Goal: Information Seeking & Learning: Learn about a topic

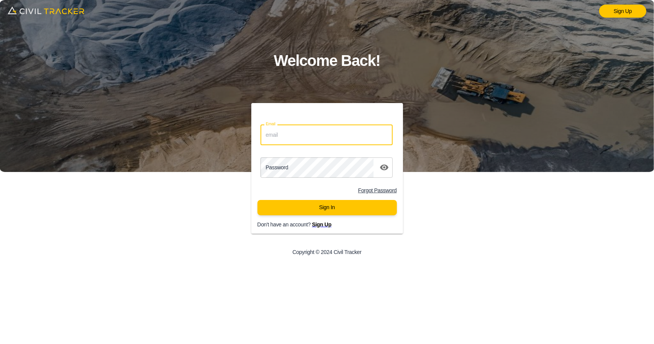
click at [325, 141] on input "Email" at bounding box center [326, 134] width 132 height 20
type input "support@civiltracker.xyz"
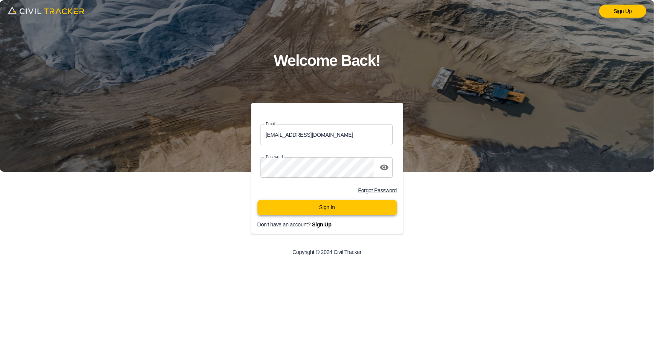
drag, startPoint x: 322, startPoint y: 218, endPoint x: 345, endPoint y: 203, distance: 27.3
click at [345, 203] on div "Sign In" at bounding box center [327, 210] width 152 height 21
click at [345, 203] on button "Sign In" at bounding box center [326, 207] width 139 height 15
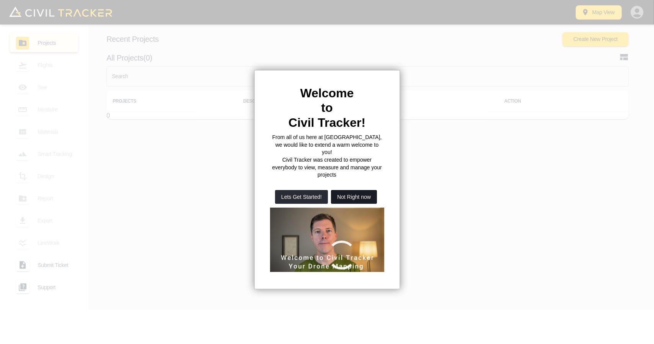
click at [352, 190] on button "Not Right now" at bounding box center [354, 197] width 46 height 14
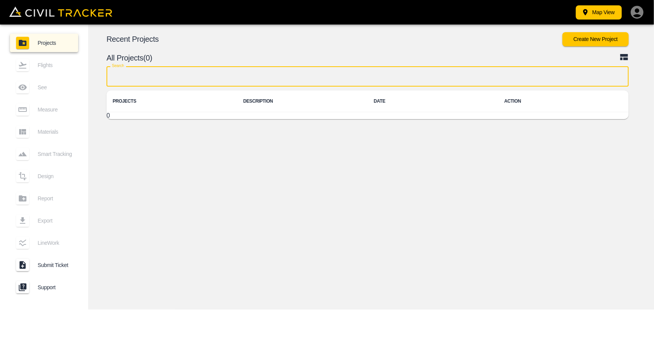
click at [329, 72] on input "text" at bounding box center [367, 76] width 522 height 20
type input "a"
type input "airpo"
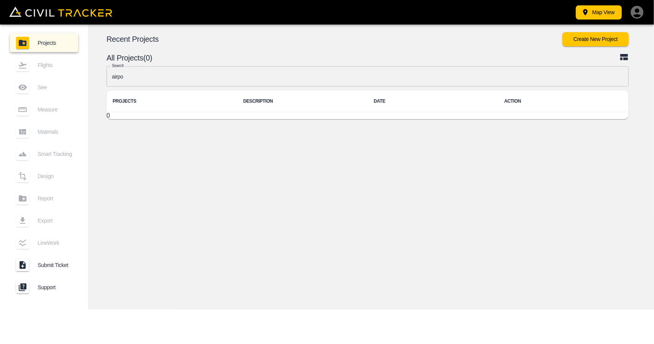
click at [637, 15] on icon "button" at bounding box center [636, 12] width 15 height 15
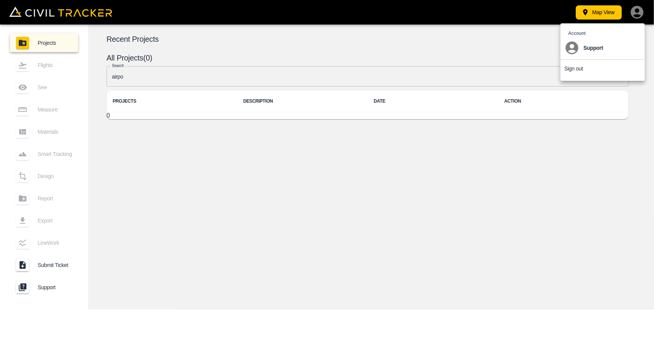
click at [361, 199] on div at bounding box center [327, 172] width 654 height 344
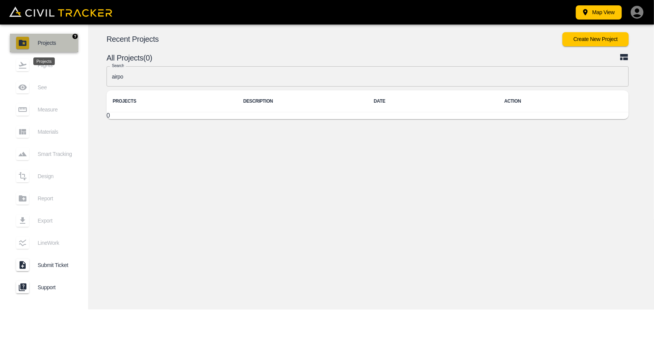
click at [44, 47] on link "Projects" at bounding box center [44, 43] width 68 height 18
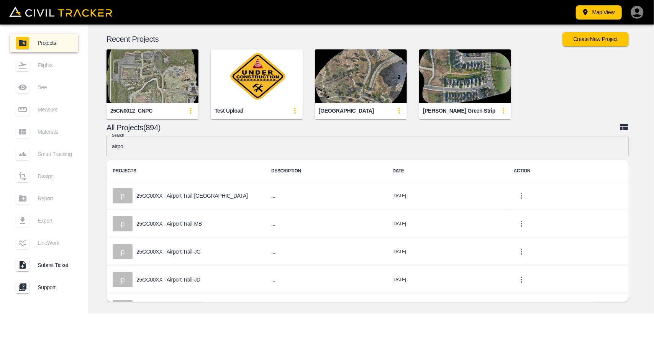
click at [236, 147] on input "airpo" at bounding box center [367, 146] width 522 height 20
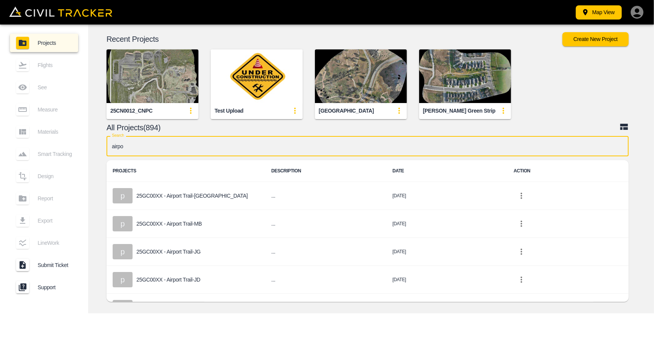
drag, startPoint x: 234, startPoint y: 147, endPoint x: 105, endPoint y: 129, distance: 129.5
click at [105, 129] on div "Recent Projects Create New Project 25CN0012_CNPC Test Upload Indian Battle Park…" at bounding box center [371, 169] width 566 height 289
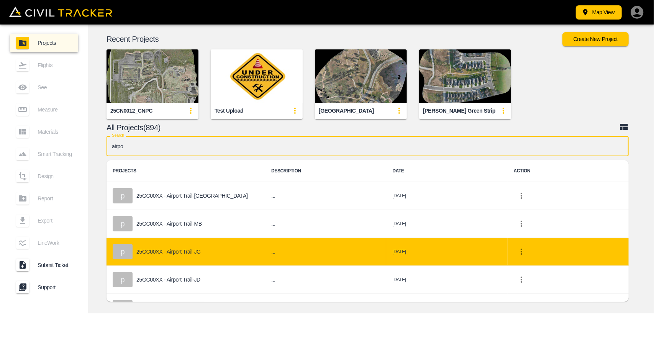
scroll to position [75, 0]
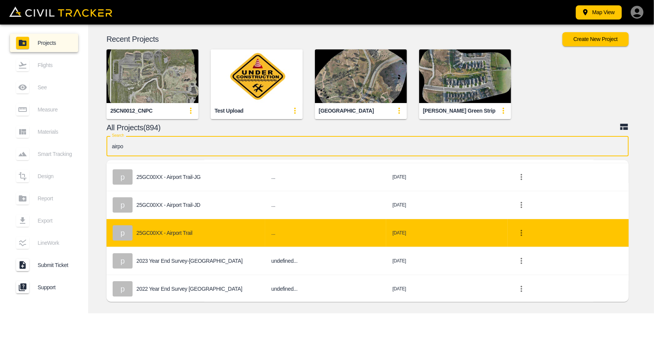
click at [167, 235] on p "25GC00XX - Airport Trail" at bounding box center [164, 233] width 56 height 6
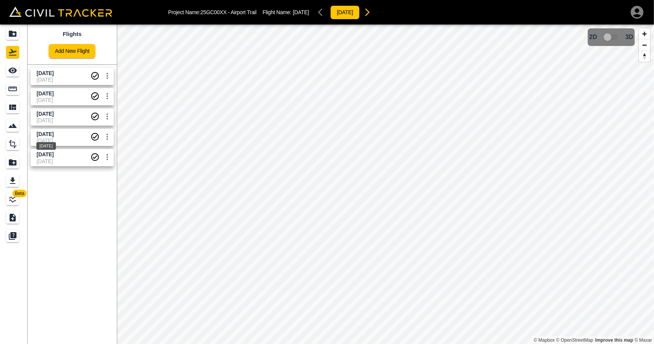
click at [57, 138] on div "[DATE]" at bounding box center [46, 144] width 21 height 14
click at [17, 82] on link at bounding box center [14, 89] width 28 height 18
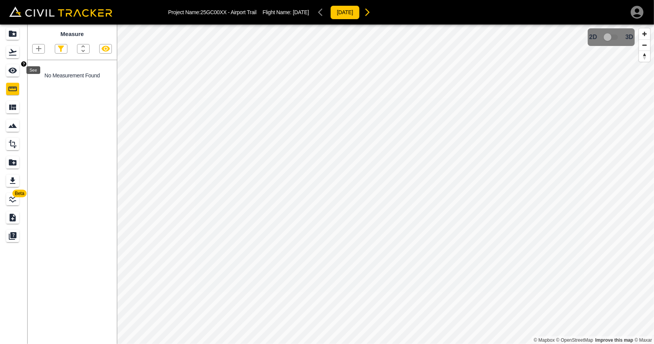
click at [18, 70] on div "See" at bounding box center [12, 70] width 13 height 12
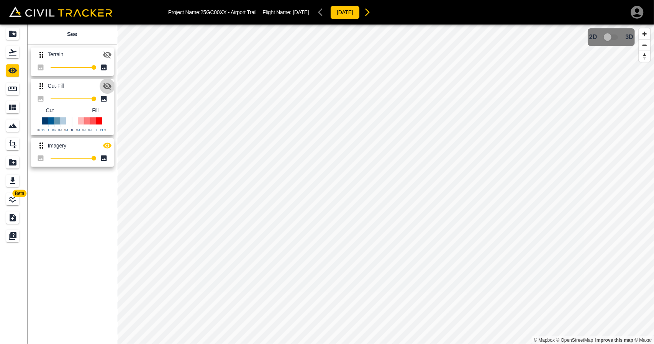
click at [106, 86] on icon "button" at bounding box center [107, 86] width 8 height 7
click at [106, 144] on icon "button" at bounding box center [107, 146] width 8 height 6
click at [15, 53] on icon "Flights" at bounding box center [12, 51] width 9 height 9
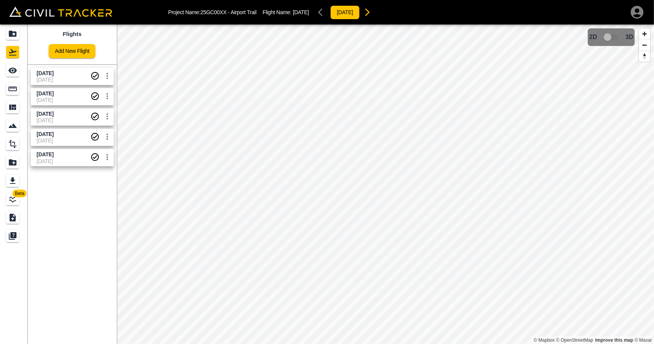
click at [54, 114] on span "[DATE]" at bounding box center [45, 114] width 17 height 6
click at [15, 72] on icon "See" at bounding box center [12, 71] width 8 height 6
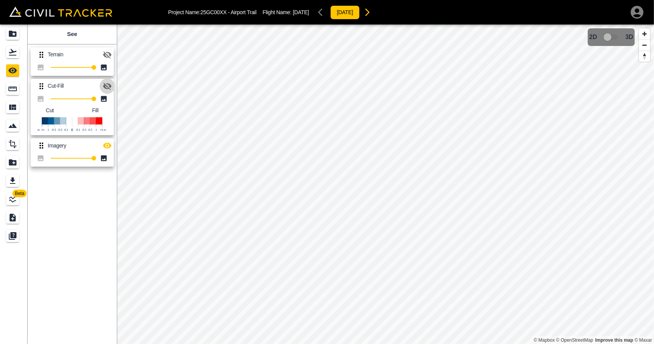
drag, startPoint x: 106, startPoint y: 86, endPoint x: 104, endPoint y: 139, distance: 52.9
click at [106, 86] on icon "button" at bounding box center [107, 86] width 8 height 7
click at [108, 147] on icon "button" at bounding box center [107, 145] width 9 height 9
click at [30, 42] on div "See Terrain 100 Cut-Fill 100 Cut Fill Imagery 100" at bounding box center [72, 184] width 89 height 319
click at [15, 38] on icon "Projects" at bounding box center [12, 33] width 9 height 9
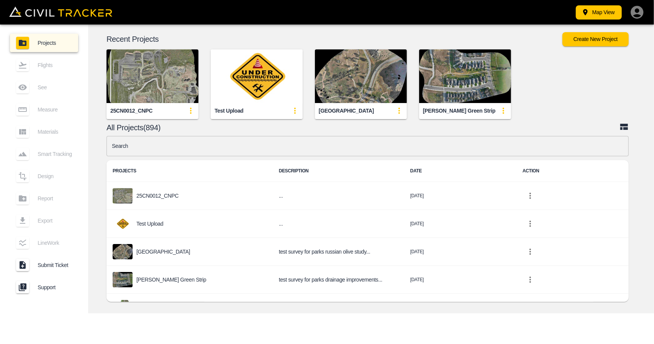
click at [246, 145] on input "text" at bounding box center [367, 146] width 522 height 20
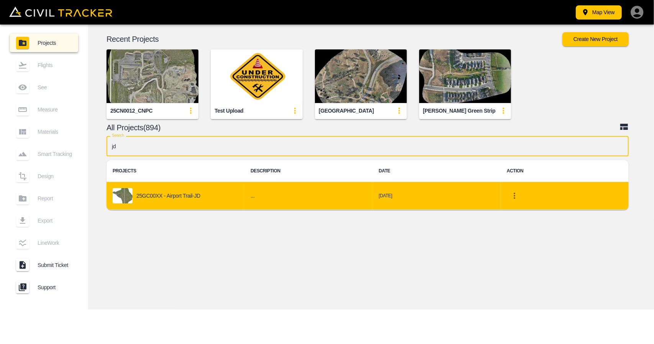
type input "jd"
click at [199, 198] on p "25GC00XX - Airport Trail-JD" at bounding box center [168, 196] width 64 height 6
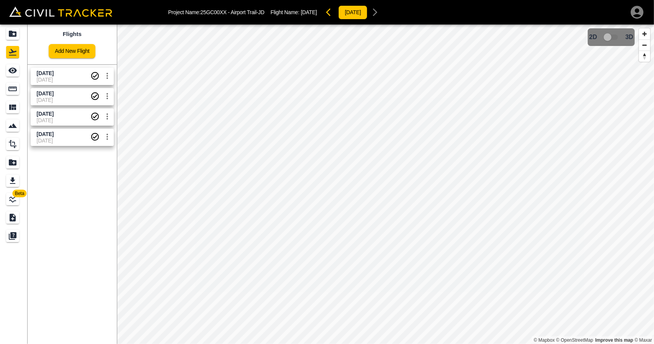
click at [65, 99] on span "[DATE]" at bounding box center [64, 100] width 54 height 6
click at [11, 72] on icon "See" at bounding box center [12, 71] width 8 height 6
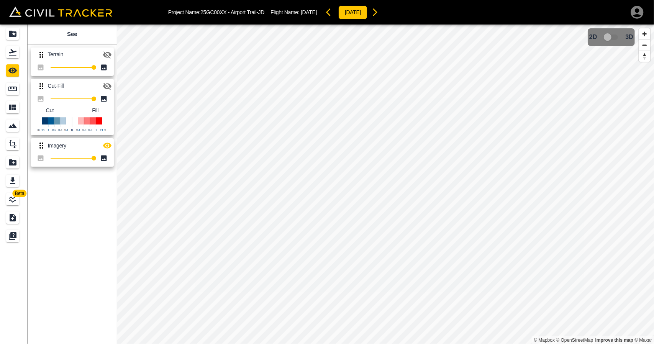
click at [103, 82] on icon "button" at bounding box center [107, 86] width 9 height 9
click at [106, 143] on icon "button" at bounding box center [107, 145] width 9 height 9
click at [12, 57] on div "Flights" at bounding box center [12, 52] width 13 height 12
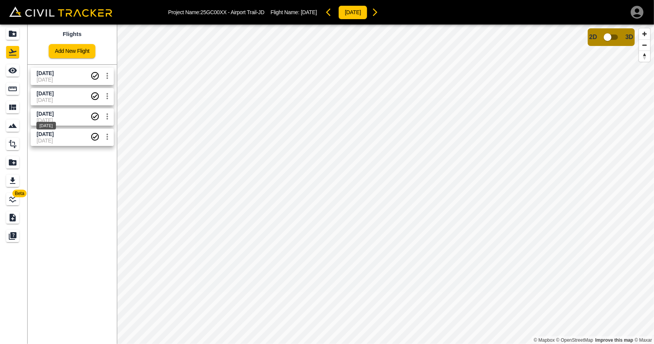
click at [48, 112] on span "[DATE]" at bounding box center [45, 114] width 17 height 6
click at [13, 71] on icon "See" at bounding box center [12, 71] width 8 height 6
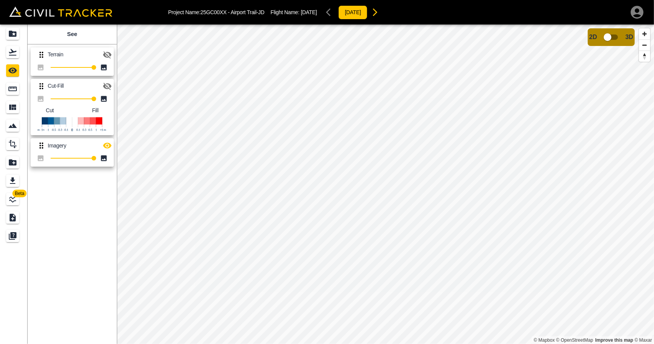
drag, startPoint x: 108, startPoint y: 85, endPoint x: 108, endPoint y: 92, distance: 7.7
click at [108, 85] on icon "button" at bounding box center [107, 86] width 9 height 9
click at [112, 147] on button "button" at bounding box center [107, 145] width 15 height 15
click at [12, 55] on icon "Flights" at bounding box center [13, 52] width 8 height 7
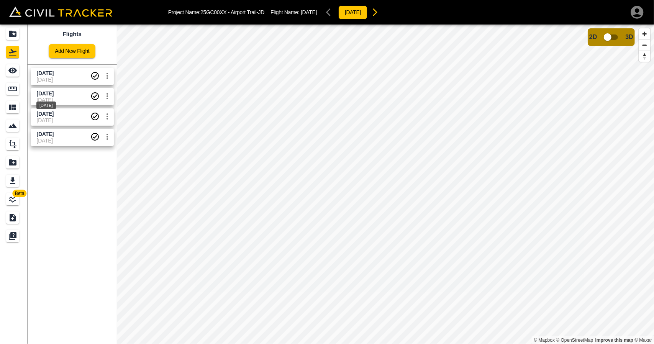
click at [52, 98] on div "[DATE]" at bounding box center [46, 103] width 21 height 14
click at [11, 66] on icon "See" at bounding box center [12, 70] width 9 height 9
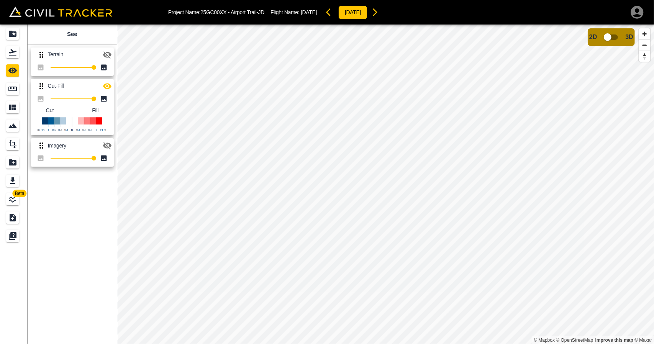
click at [109, 88] on icon "button" at bounding box center [107, 86] width 8 height 6
click at [109, 88] on icon "button" at bounding box center [107, 86] width 8 height 7
click at [109, 88] on icon "button" at bounding box center [107, 86] width 8 height 6
click at [12, 29] on icon "Projects" at bounding box center [12, 33] width 9 height 9
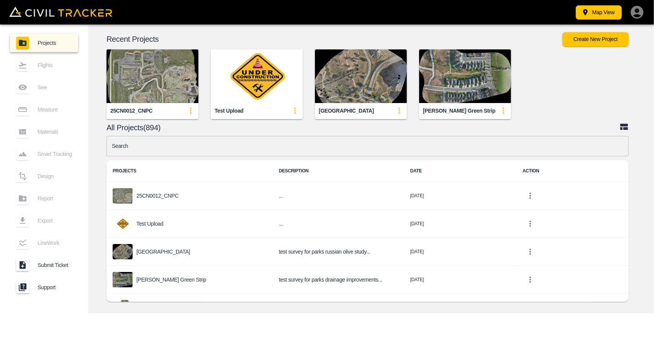
click at [271, 141] on input "text" at bounding box center [367, 146] width 522 height 20
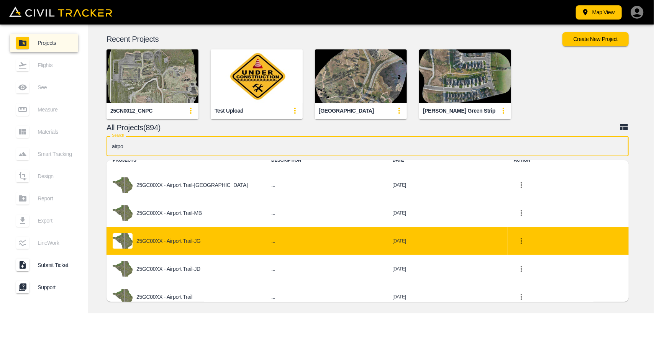
scroll to position [38, 0]
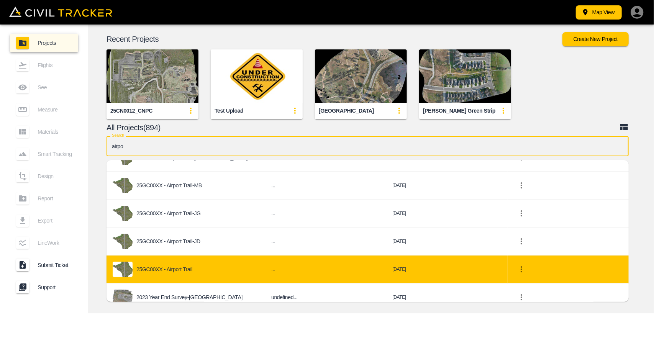
type input "airpo"
click at [207, 266] on div "25GC00XX - Airport Trail" at bounding box center [186, 269] width 146 height 15
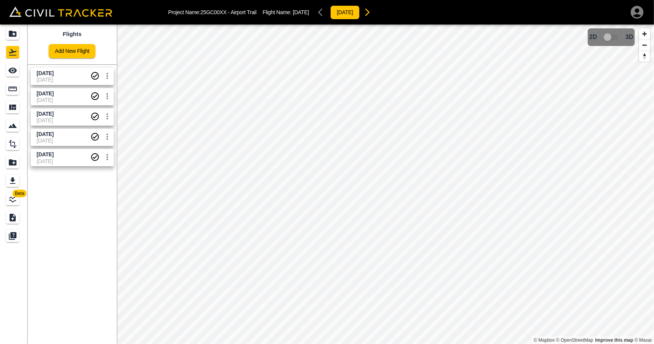
click at [54, 136] on span "[DATE]" at bounding box center [45, 134] width 17 height 6
click at [15, 69] on icon "See" at bounding box center [12, 71] width 8 height 6
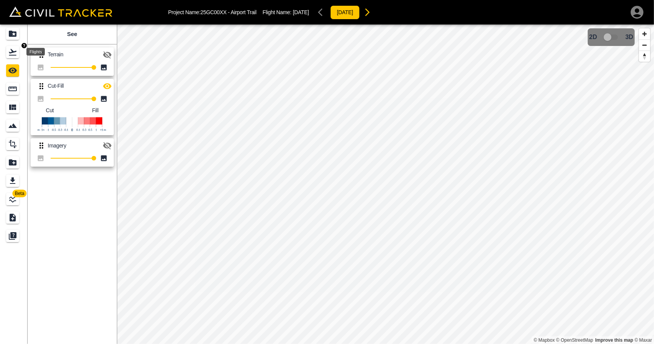
click at [12, 55] on icon "Flights" at bounding box center [13, 52] width 8 height 7
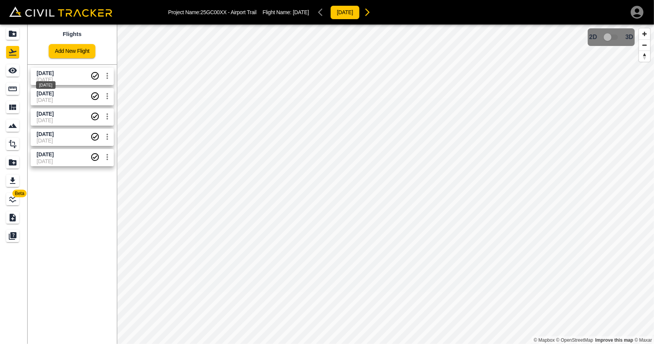
click at [44, 76] on div "[DATE]" at bounding box center [45, 83] width 21 height 14
click at [11, 71] on icon "See" at bounding box center [12, 71] width 8 height 6
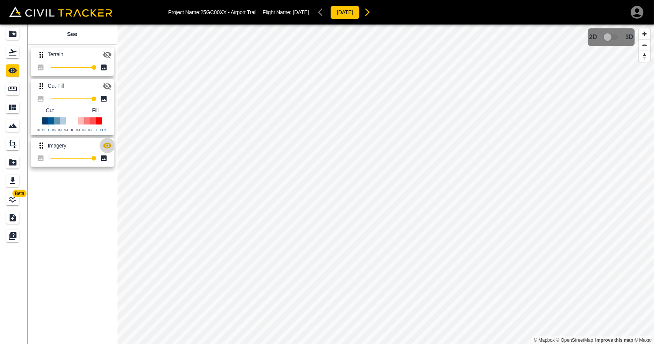
click at [107, 145] on icon "button" at bounding box center [107, 146] width 8 height 6
click at [13, 54] on icon "Flights" at bounding box center [12, 51] width 9 height 9
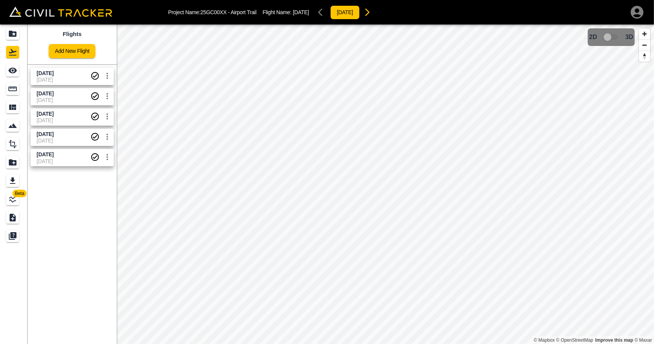
click at [372, 13] on icon "button" at bounding box center [367, 12] width 9 height 9
click at [8, 71] on icon "See" at bounding box center [12, 70] width 9 height 9
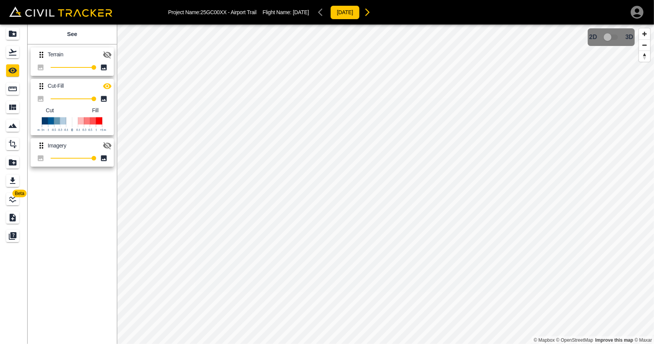
click at [111, 87] on icon "button" at bounding box center [107, 86] width 9 height 9
click at [10, 59] on link at bounding box center [14, 52] width 28 height 18
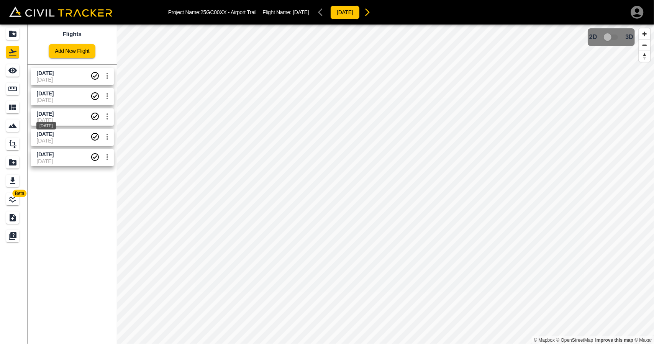
click at [54, 115] on span "[DATE]" at bounding box center [45, 114] width 17 height 6
click at [15, 74] on icon "See" at bounding box center [12, 70] width 9 height 9
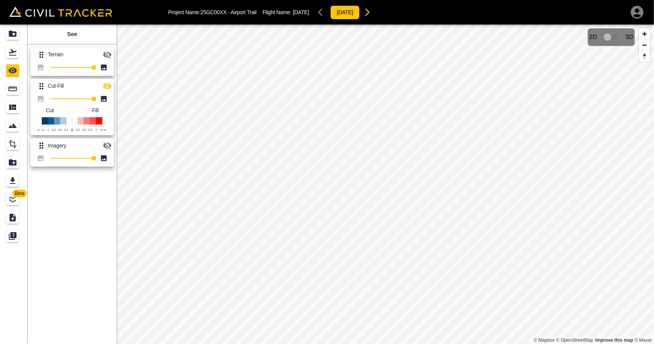
click at [107, 86] on icon "button" at bounding box center [107, 86] width 8 height 6
drag, startPoint x: 14, startPoint y: 52, endPoint x: 25, endPoint y: 62, distance: 15.2
click at [15, 52] on icon "Flights" at bounding box center [13, 52] width 8 height 7
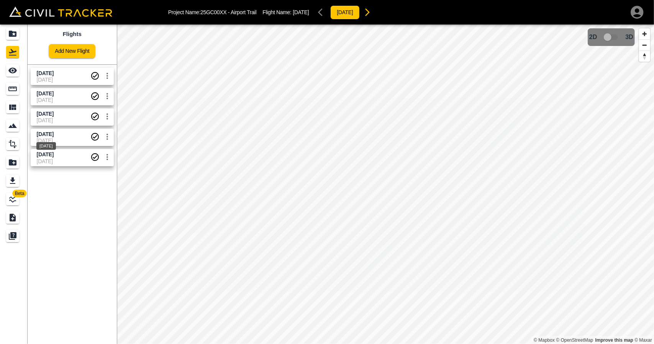
drag, startPoint x: 58, startPoint y: 134, endPoint x: 38, endPoint y: 94, distance: 45.2
click at [54, 134] on span "[DATE]" at bounding box center [45, 134] width 17 height 6
click at [15, 75] on icon "See" at bounding box center [12, 70] width 9 height 9
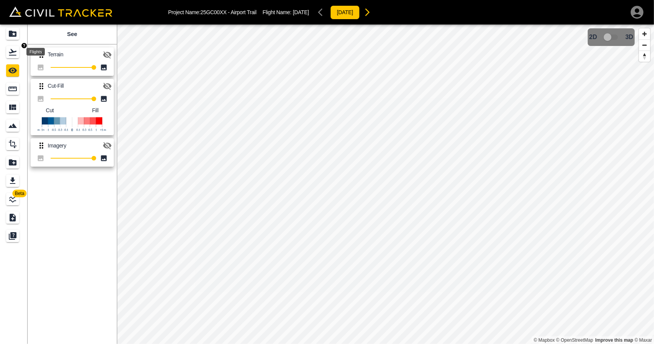
drag, startPoint x: 15, startPoint y: 52, endPoint x: 26, endPoint y: 65, distance: 16.6
click at [15, 52] on icon "Flights" at bounding box center [12, 51] width 9 height 9
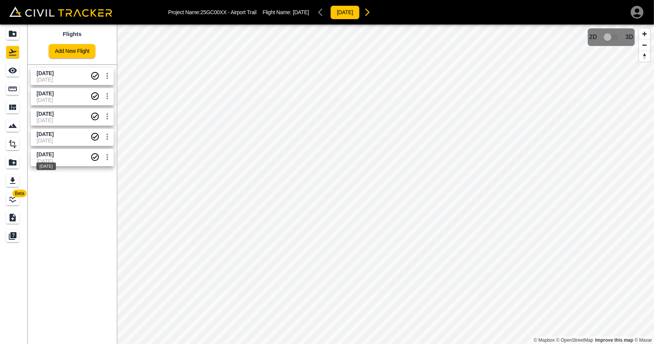
click at [57, 157] on div "[DATE]" at bounding box center [46, 164] width 21 height 14
click at [13, 78] on link at bounding box center [14, 70] width 28 height 18
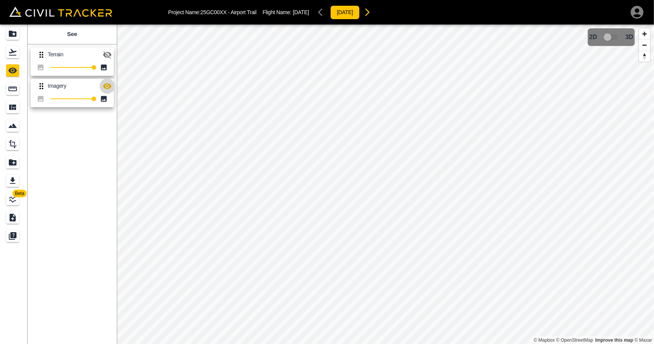
click at [108, 84] on icon "button" at bounding box center [107, 86] width 8 height 6
click at [13, 53] on icon "Flights" at bounding box center [12, 51] width 9 height 9
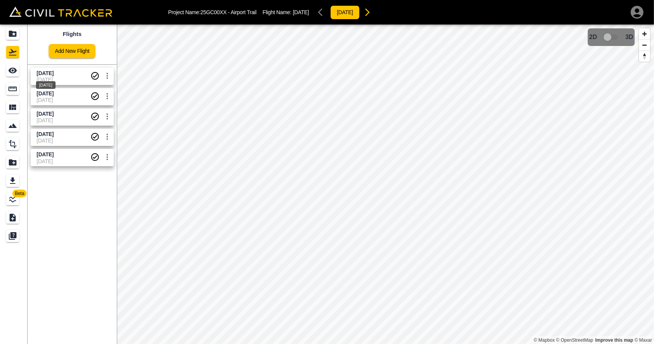
click at [54, 74] on span "[DATE]" at bounding box center [45, 73] width 17 height 6
click at [16, 71] on icon "See" at bounding box center [12, 70] width 9 height 9
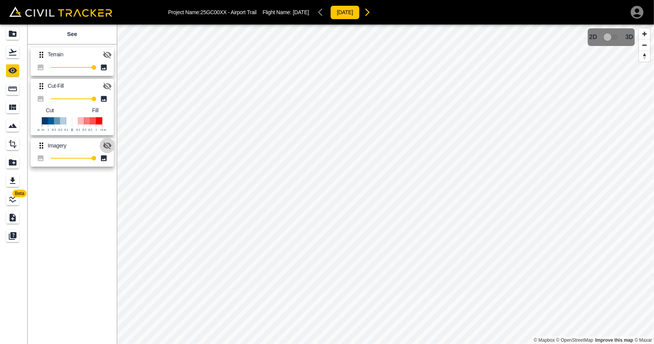
click at [111, 141] on icon "button" at bounding box center [107, 145] width 9 height 9
click at [109, 145] on icon "button" at bounding box center [107, 146] width 8 height 6
click at [13, 51] on icon "Flights" at bounding box center [13, 52] width 8 height 7
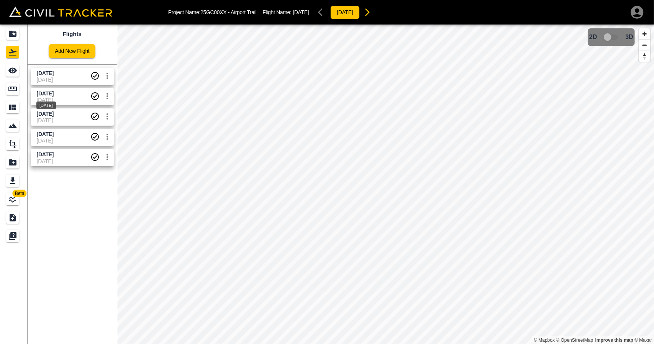
click at [47, 95] on span "[DATE]" at bounding box center [45, 93] width 17 height 6
click at [20, 74] on div "See" at bounding box center [13, 70] width 15 height 12
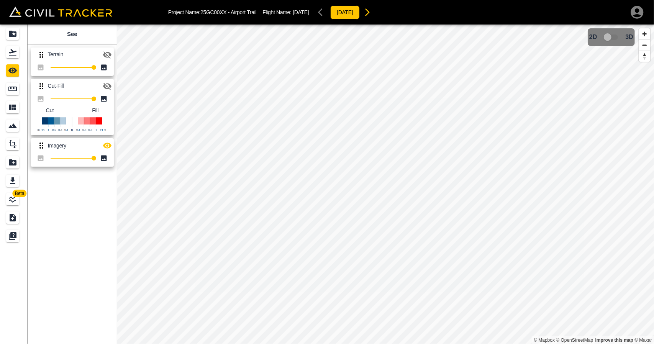
click at [107, 142] on icon "button" at bounding box center [107, 145] width 9 height 9
click at [106, 142] on icon "button" at bounding box center [107, 145] width 9 height 9
click at [107, 144] on icon "button" at bounding box center [107, 145] width 9 height 9
drag, startPoint x: 20, startPoint y: 34, endPoint x: 32, endPoint y: 0, distance: 36.1
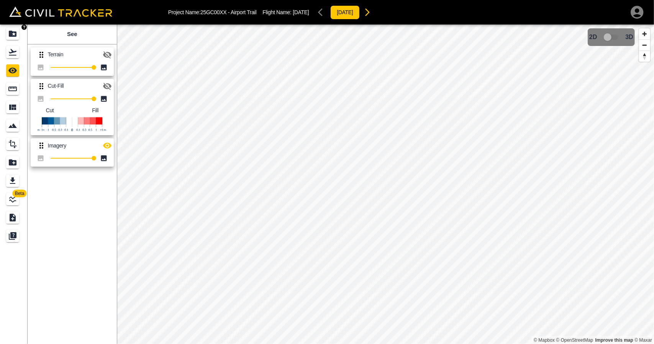
click at [20, 34] on div "Projects" at bounding box center [13, 34] width 15 height 12
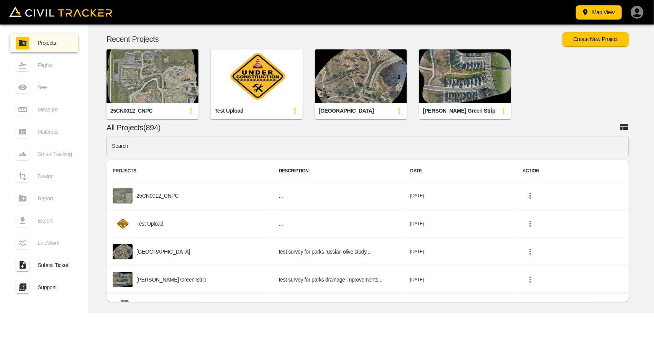
click at [187, 145] on input "text" at bounding box center [367, 146] width 522 height 20
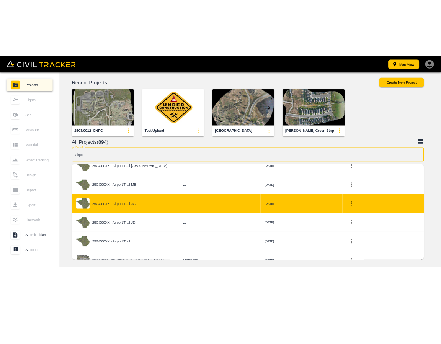
scroll to position [38, 0]
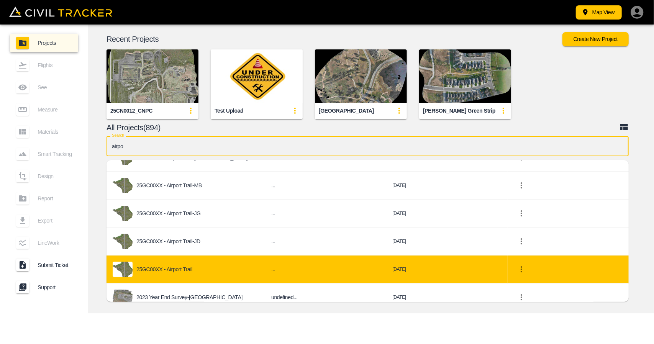
type input "airpo"
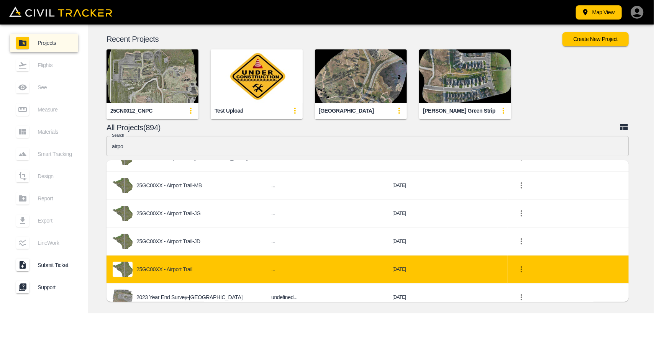
click at [190, 263] on div "25GC00XX - Airport Trail" at bounding box center [186, 269] width 146 height 15
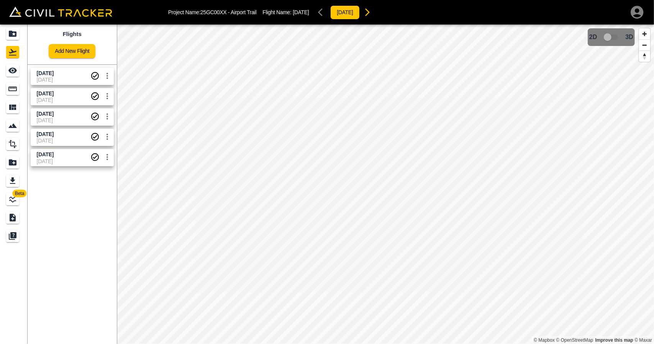
click at [36, 137] on body "Project Name: 25GC00XX - Airport Trail Flight Name: [DATE] [DATE] Beta Flights …" at bounding box center [327, 172] width 654 height 344
click at [13, 70] on icon "See" at bounding box center [12, 71] width 8 height 6
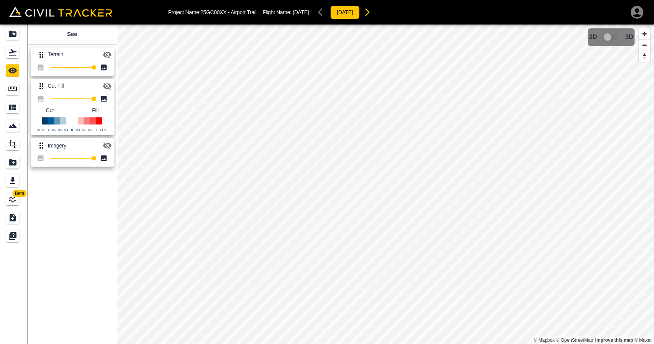
click at [106, 86] on icon "button" at bounding box center [107, 86] width 8 height 7
click at [109, 90] on icon "button" at bounding box center [107, 86] width 9 height 9
click at [12, 54] on icon "Flights" at bounding box center [12, 51] width 9 height 9
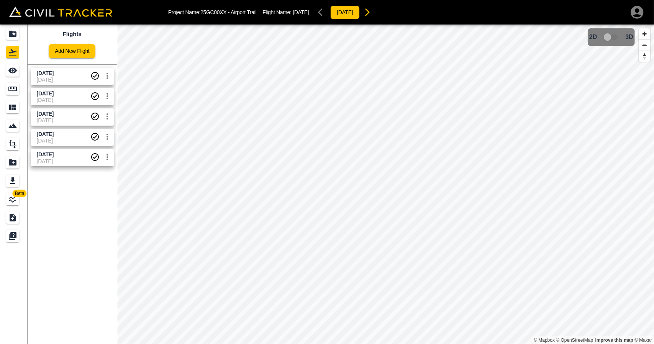
click at [51, 112] on span "[DATE]" at bounding box center [45, 114] width 17 height 6
click at [14, 75] on icon "See" at bounding box center [12, 70] width 9 height 9
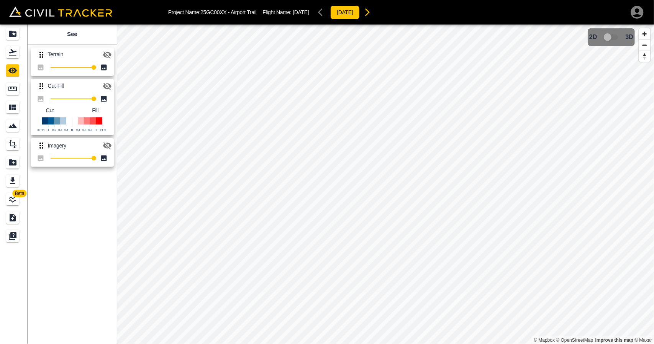
click at [109, 87] on icon "button" at bounding box center [107, 86] width 9 height 9
click at [109, 87] on icon "button" at bounding box center [107, 86] width 8 height 6
click at [10, 55] on icon "Flights" at bounding box center [13, 52] width 8 height 7
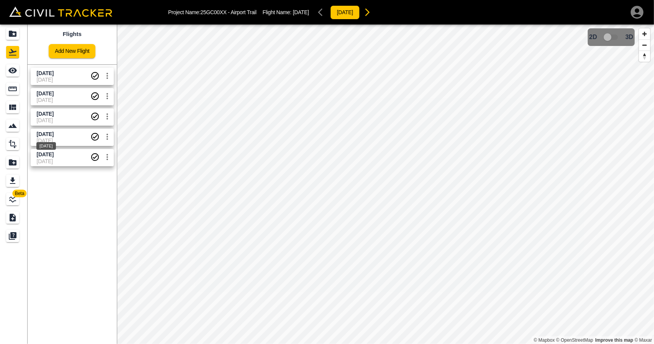
click at [57, 141] on div "[DATE]" at bounding box center [46, 144] width 21 height 14
click at [15, 70] on icon "See" at bounding box center [12, 71] width 8 height 6
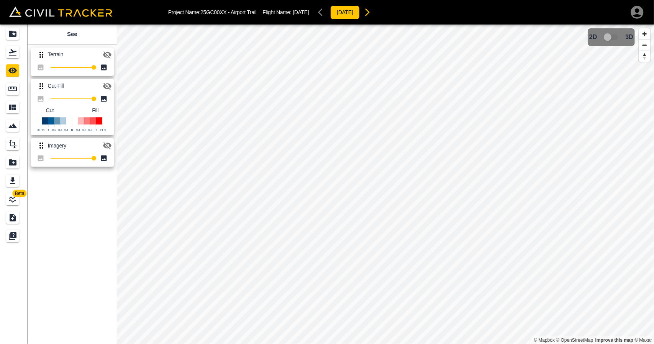
click at [109, 90] on icon "button" at bounding box center [107, 86] width 9 height 9
click at [16, 56] on icon "Flights" at bounding box center [12, 51] width 9 height 9
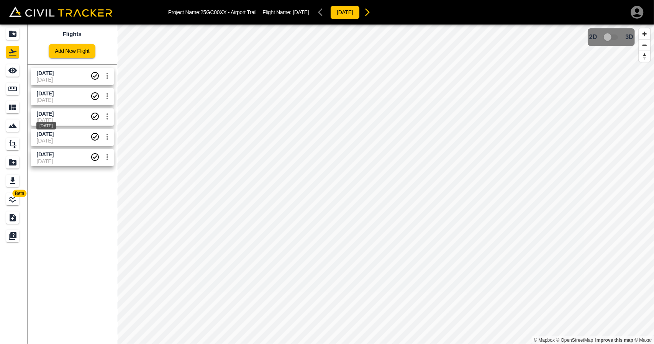
click at [45, 121] on div "[DATE]" at bounding box center [46, 123] width 21 height 14
click at [20, 75] on div "See" at bounding box center [13, 70] width 15 height 12
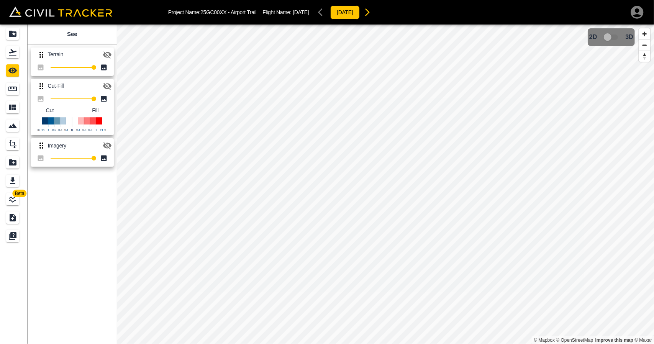
click at [106, 87] on icon "button" at bounding box center [107, 86] width 9 height 9
click at [17, 58] on div "Flights" at bounding box center [12, 52] width 13 height 12
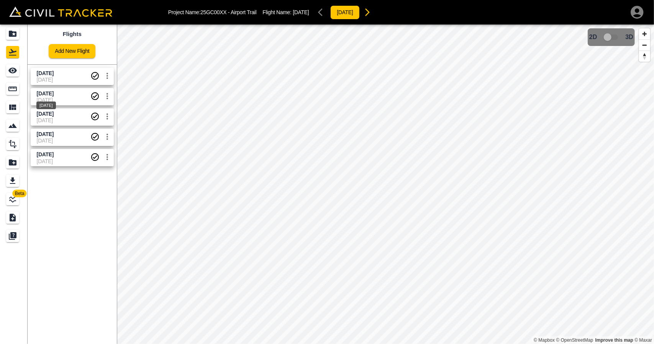
click at [46, 94] on span "[DATE]" at bounding box center [45, 93] width 17 height 6
click at [18, 72] on div "See" at bounding box center [12, 70] width 13 height 12
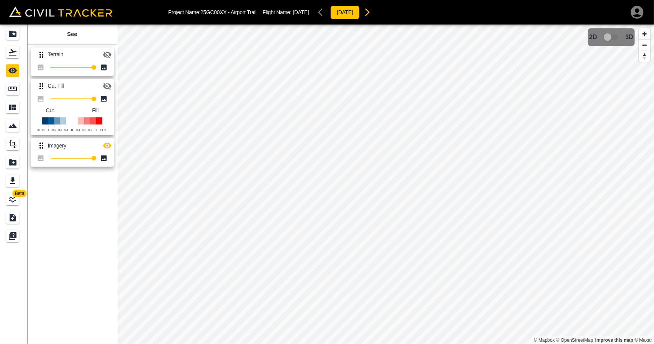
click at [103, 141] on icon "button" at bounding box center [107, 145] width 9 height 9
click at [110, 91] on button "button" at bounding box center [107, 85] width 15 height 15
click at [13, 55] on icon "Flights" at bounding box center [13, 52] width 8 height 7
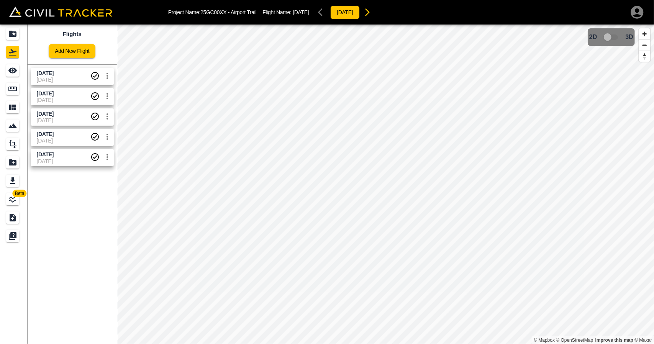
click at [87, 239] on div "Flights Add New Flight [DATE] [DATE] [DATE] [DATE] [DATE] [DATE] [DATE] [DATE] …" at bounding box center [72, 184] width 89 height 319
click at [17, 30] on icon "Projects" at bounding box center [12, 33] width 9 height 9
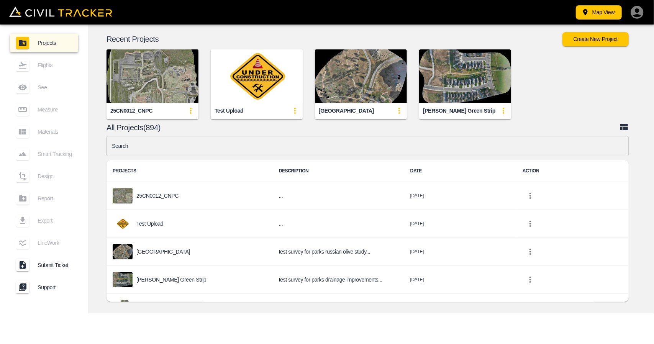
click at [191, 148] on input "text" at bounding box center [367, 146] width 522 height 20
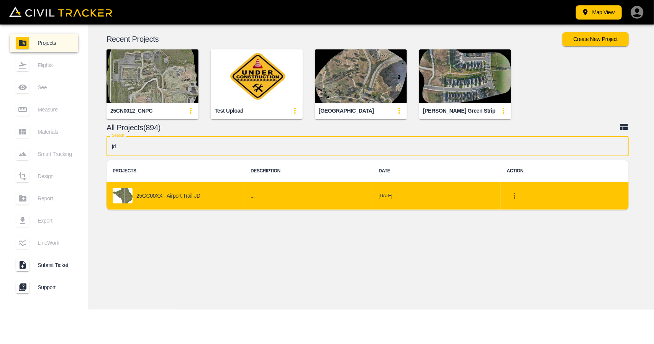
type input "jd"
click at [193, 208] on td "25GC00XX - Airport Trail-JD" at bounding box center [175, 196] width 138 height 28
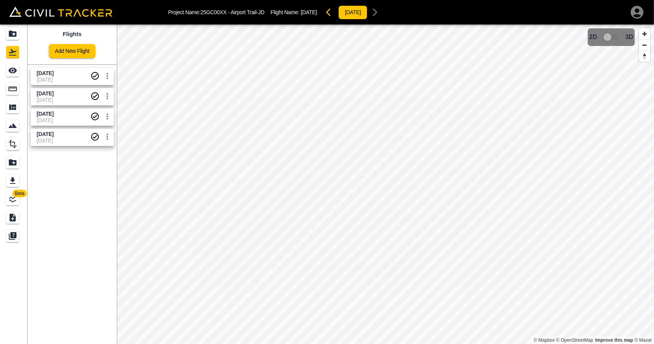
click at [50, 98] on span "[DATE]" at bounding box center [64, 100] width 54 height 6
click at [15, 74] on icon "See" at bounding box center [12, 70] width 9 height 9
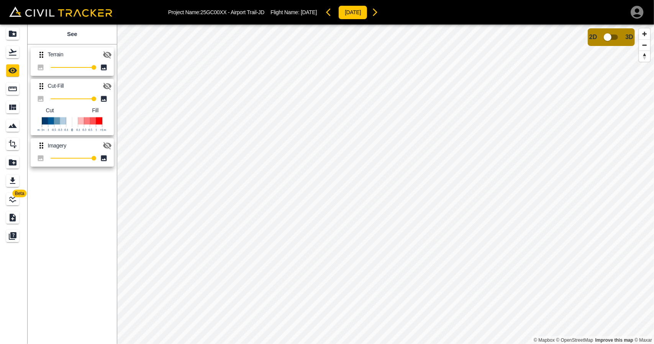
click at [107, 89] on icon "button" at bounding box center [107, 86] width 9 height 9
click at [12, 56] on icon "Flights" at bounding box center [13, 52] width 8 height 7
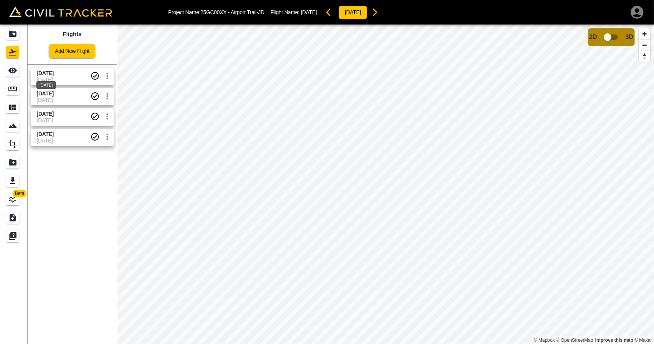
click at [50, 72] on span "[DATE]" at bounding box center [45, 73] width 17 height 6
click at [14, 70] on icon "See" at bounding box center [12, 71] width 8 height 6
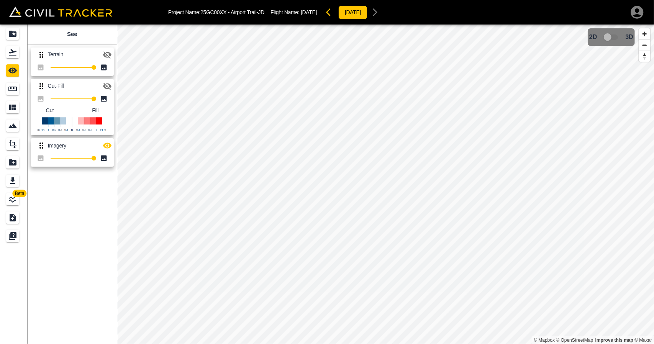
click at [106, 140] on button "button" at bounding box center [107, 145] width 15 height 15
click at [14, 56] on icon "Flights" at bounding box center [12, 51] width 9 height 9
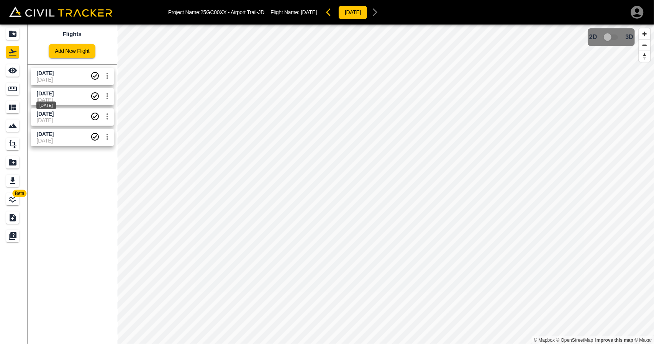
click at [42, 92] on span "[DATE]" at bounding box center [45, 93] width 17 height 6
click at [15, 70] on icon "See" at bounding box center [12, 71] width 8 height 6
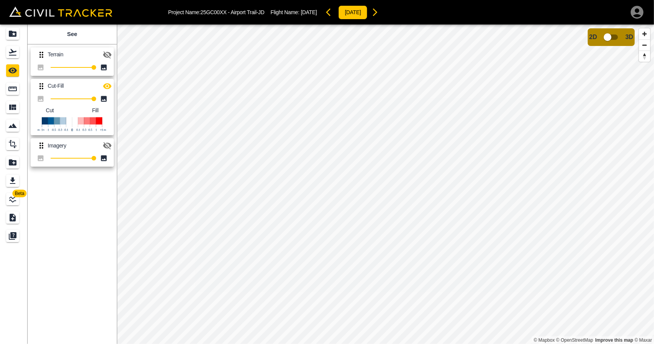
click at [105, 87] on icon "button" at bounding box center [107, 86] width 8 height 6
click at [105, 87] on icon "button" at bounding box center [107, 86] width 8 height 7
click at [13, 56] on icon "Flights" at bounding box center [13, 52] width 8 height 7
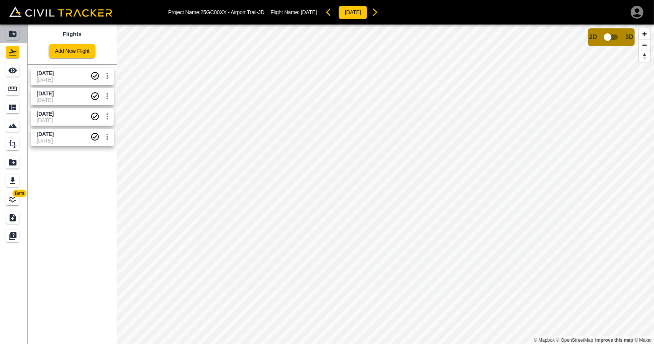
click at [8, 25] on link at bounding box center [14, 34] width 28 height 18
